Goal: Task Accomplishment & Management: Use online tool/utility

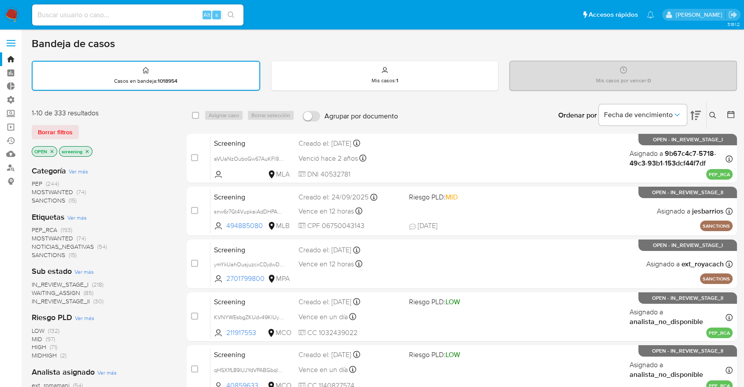
click at [83, 125] on div "Borrar filtros" at bounding box center [102, 132] width 141 height 14
click at [40, 251] on span "SANCTIONS" at bounding box center [48, 255] width 33 height 9
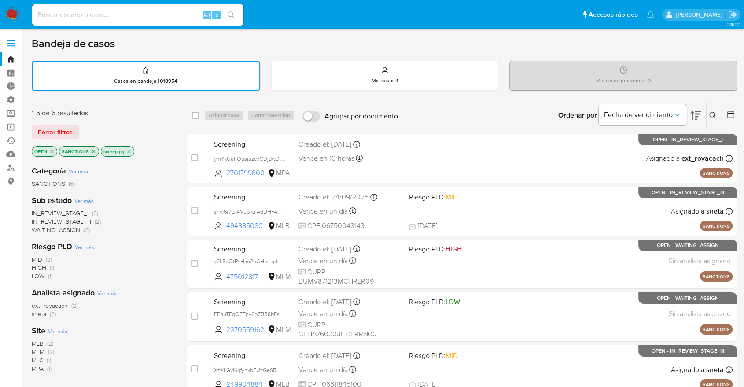
click at [94, 150] on icon "close-filter" at bounding box center [93, 151] width 3 height 3
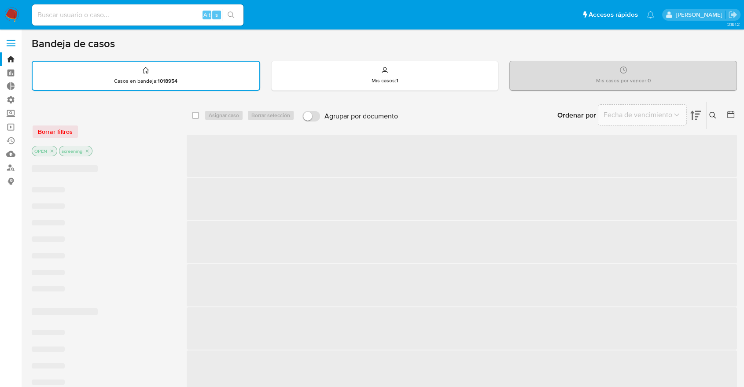
click at [94, 128] on div "Borrar filtros" at bounding box center [102, 132] width 141 height 14
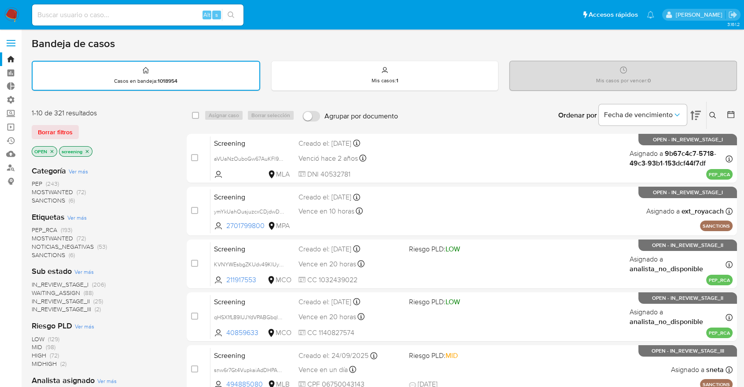
click at [83, 126] on div "Borrar filtros" at bounding box center [102, 132] width 141 height 14
click at [83, 127] on div "Borrar filtros" at bounding box center [102, 132] width 141 height 14
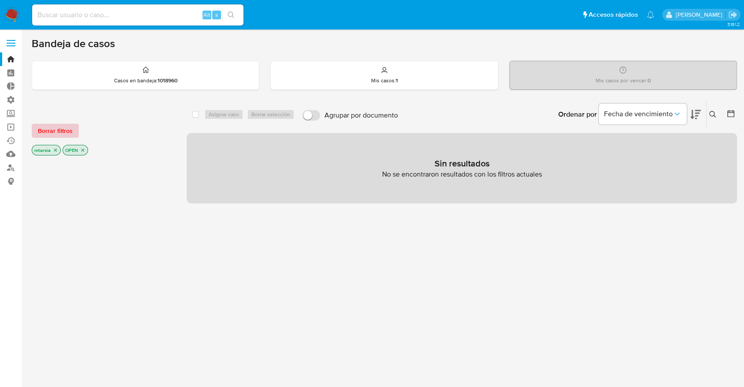
click at [75, 129] on button "Borrar filtros" at bounding box center [55, 131] width 47 height 14
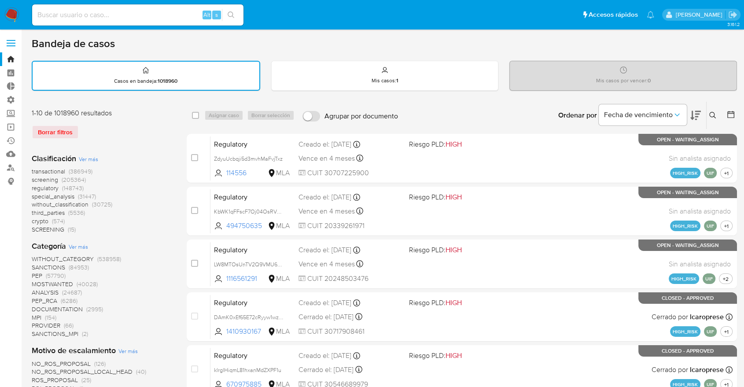
click at [33, 179] on span "screening" at bounding box center [45, 179] width 26 height 9
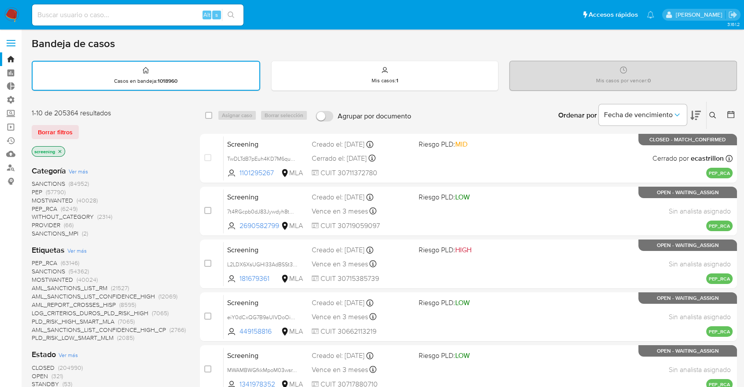
click at [735, 115] on button at bounding box center [732, 115] width 11 height 11
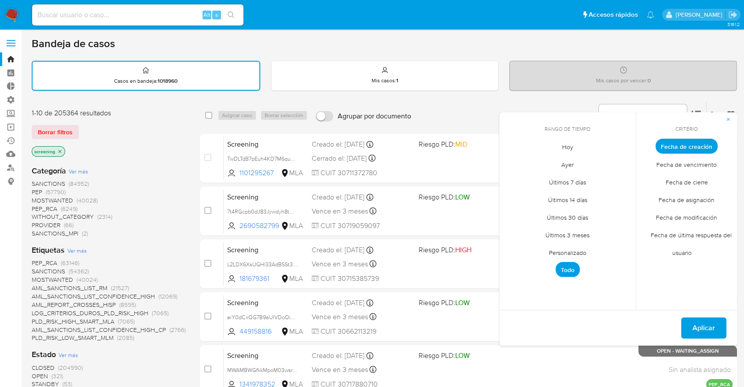
click at [551, 247] on span "Personalizado" at bounding box center [568, 252] width 56 height 18
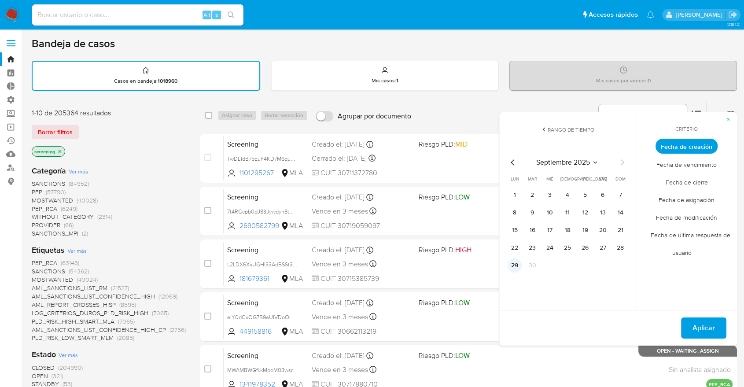
click at [514, 260] on button "29" at bounding box center [515, 265] width 14 height 14
click at [656, 216] on span "Fecha de modificación" at bounding box center [687, 217] width 80 height 18
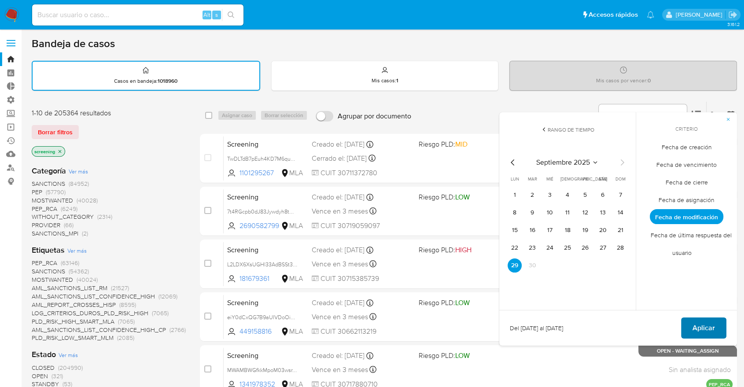
click at [719, 317] on button "Aplicar" at bounding box center [703, 327] width 45 height 21
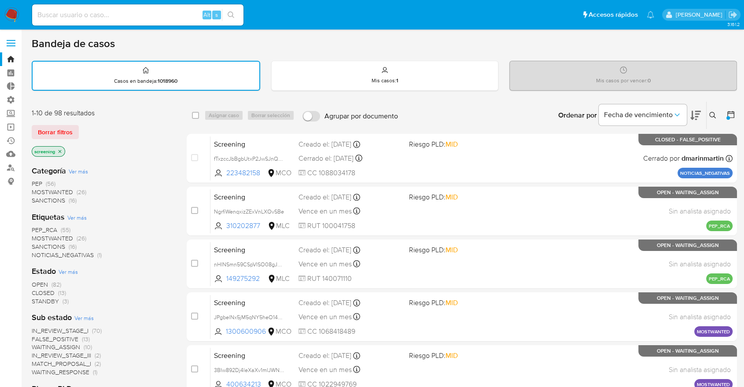
scroll to position [98, 0]
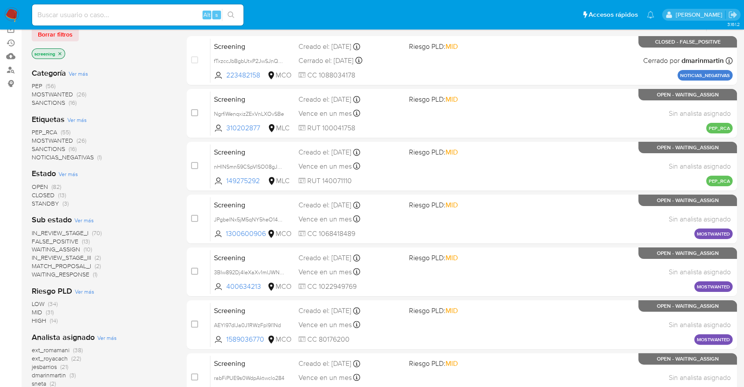
click at [35, 359] on span "ext_royacach" at bounding box center [50, 358] width 36 height 9
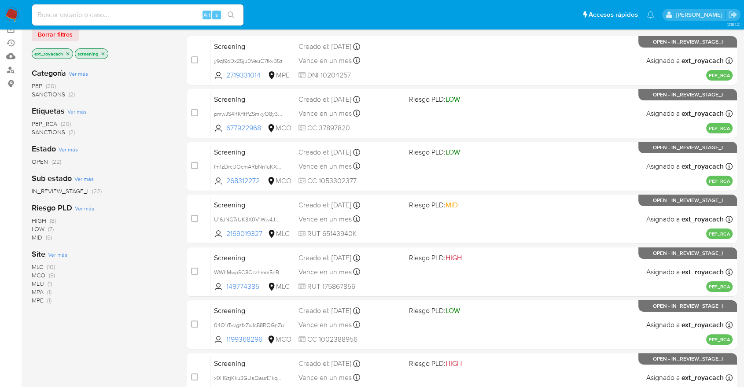
click at [142, 290] on div "MLC (10) MCO (9) MLU (1) MPA (1) MPE (1)" at bounding box center [102, 283] width 141 height 41
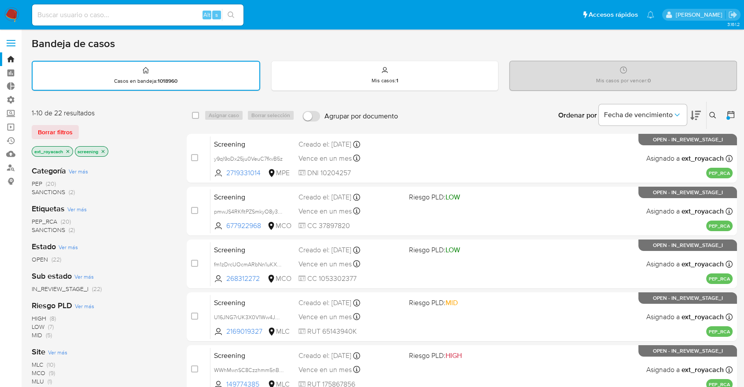
click at [151, 306] on div "Riesgo PLD Ver más HIGH (8) LOW (7) MID (5)" at bounding box center [102, 319] width 141 height 39
click at [525, 52] on div "Bandeja de casos Casos en bandeja : 1018960 Mis casos : 1 Mis casos por vencer …" at bounding box center [384, 363] width 705 height 653
click at [89, 128] on div "Borrar filtros" at bounding box center [102, 132] width 141 height 14
click at [69, 151] on icon "close-filter" at bounding box center [67, 151] width 5 height 5
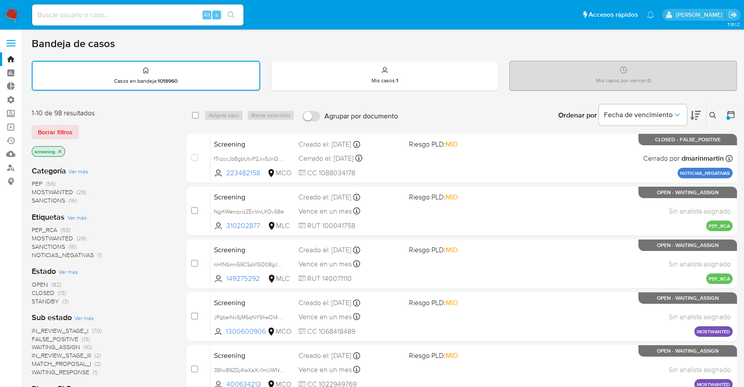
click at [87, 130] on div "Borrar filtros" at bounding box center [102, 132] width 141 height 14
click at [35, 289] on span "CLOSED" at bounding box center [43, 292] width 23 height 9
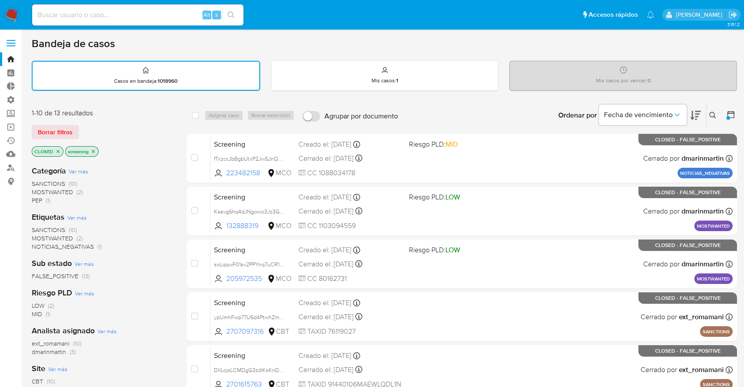
click at [85, 126] on div "Borrar filtros" at bounding box center [102, 132] width 141 height 14
click at [521, 52] on div "Bandeja de casos Casos en bandeja : 1018960 Mis casos : 1 Mis casos por vencer …" at bounding box center [384, 363] width 705 height 653
